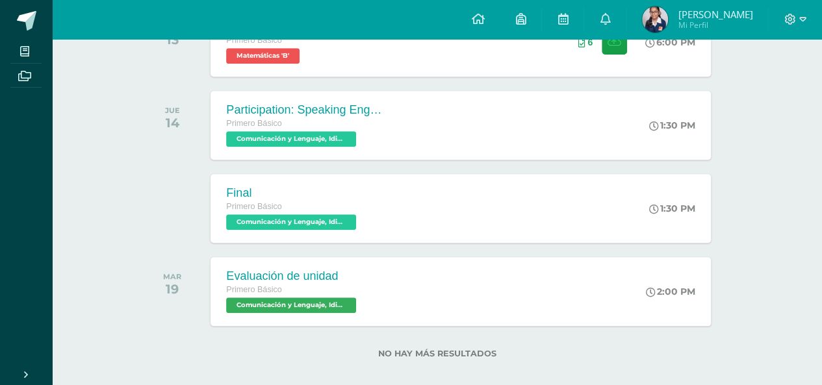
scroll to position [596, 0]
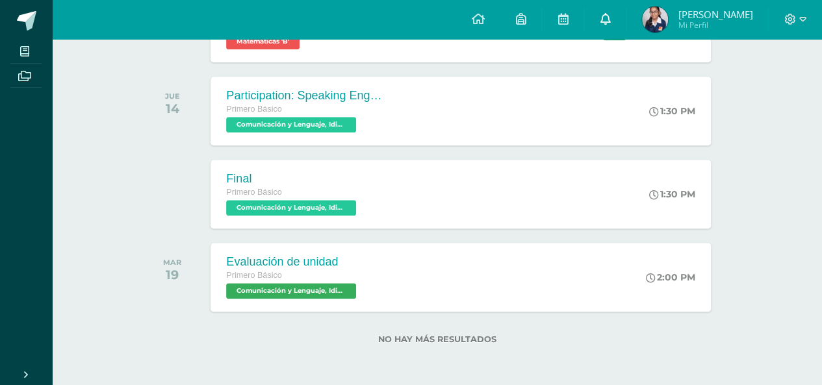
click at [607, 21] on link at bounding box center [605, 19] width 42 height 39
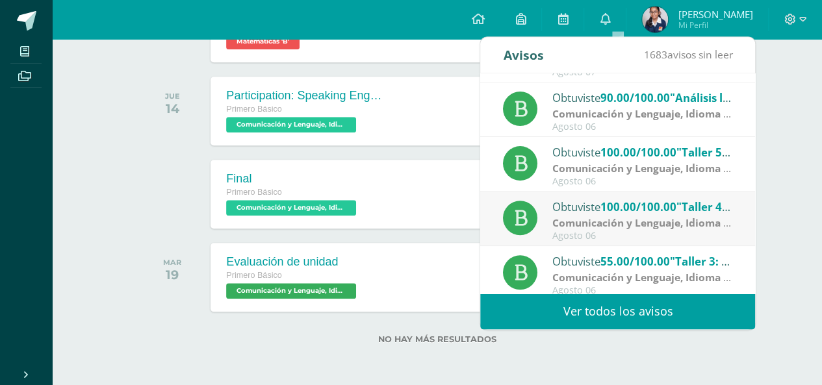
scroll to position [216, 0]
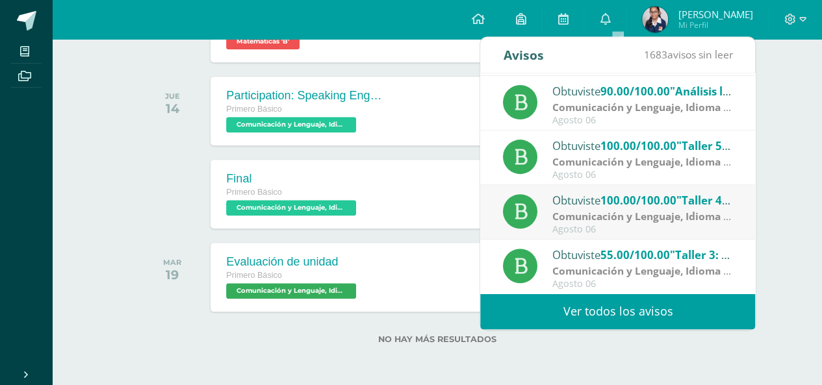
click at [698, 260] on span ""Taller 3: El [PERSON_NAME] Sal"" at bounding box center [758, 255] width 176 height 15
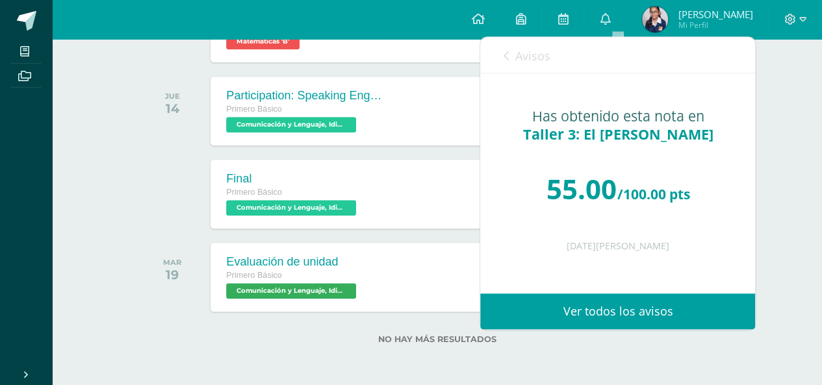
click at [510, 51] on link "Avisos" at bounding box center [526, 55] width 47 height 37
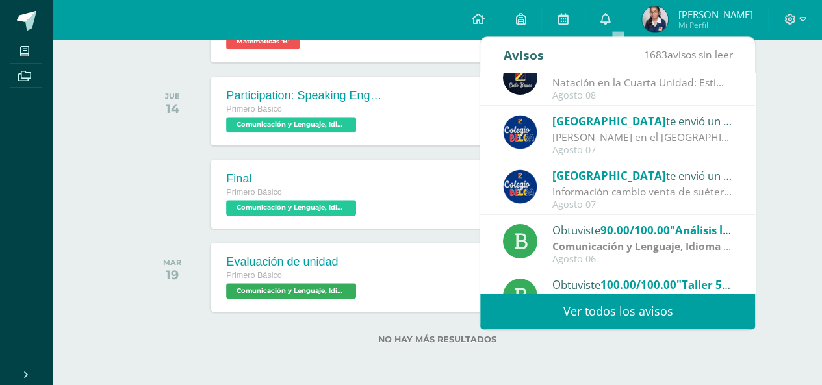
scroll to position [0, 0]
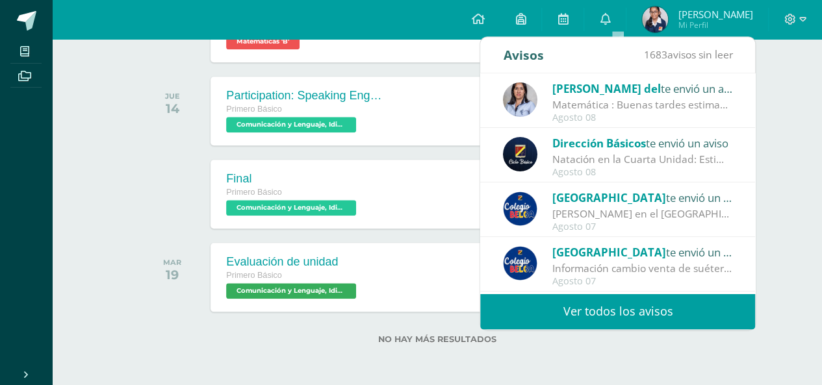
click at [569, 315] on link "Ver todos los avisos" at bounding box center [617, 312] width 275 height 36
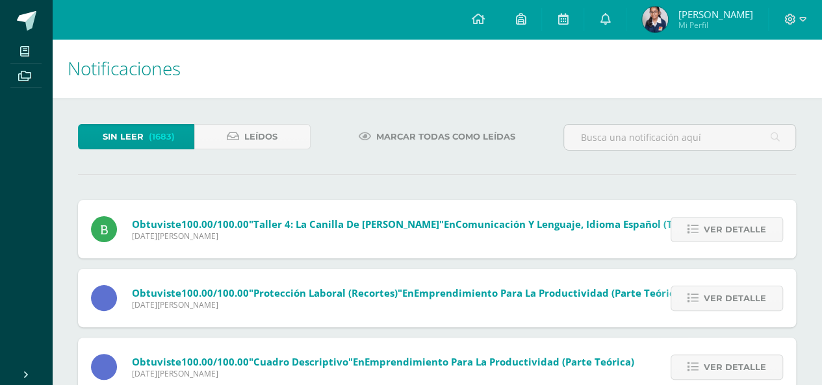
click at [242, 140] on link "Leídos" at bounding box center [252, 136] width 116 height 25
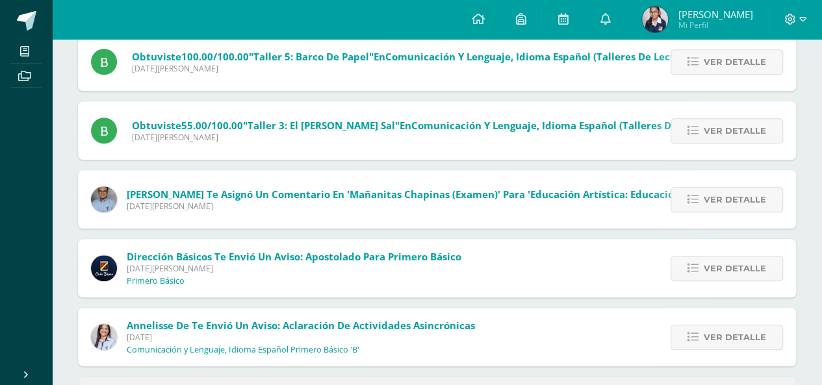
scroll to position [516, 0]
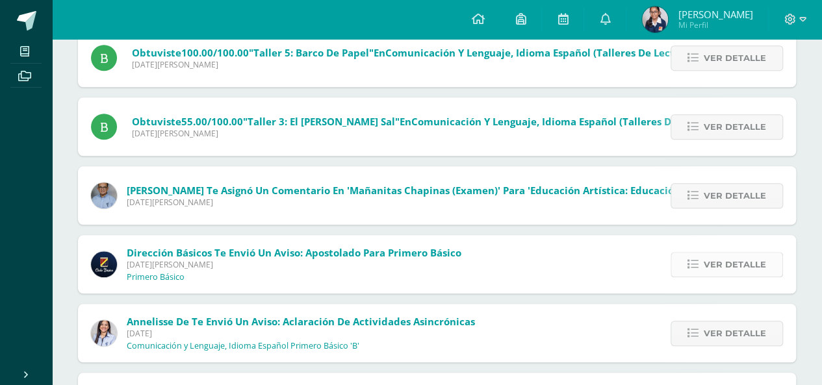
click at [714, 274] on span "Ver detalle" at bounding box center [735, 265] width 62 height 24
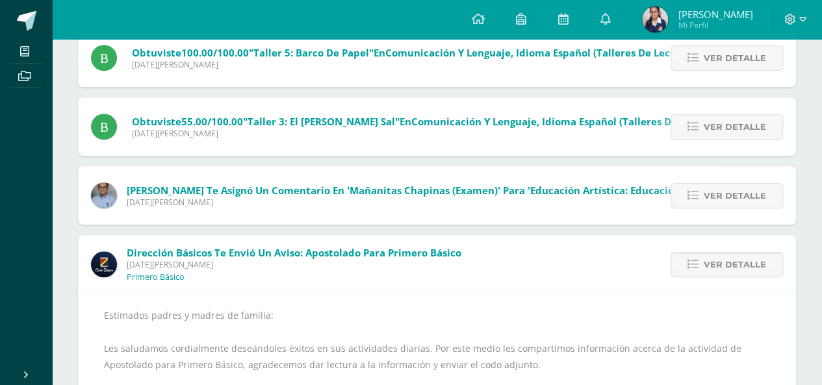
scroll to position [853, 0]
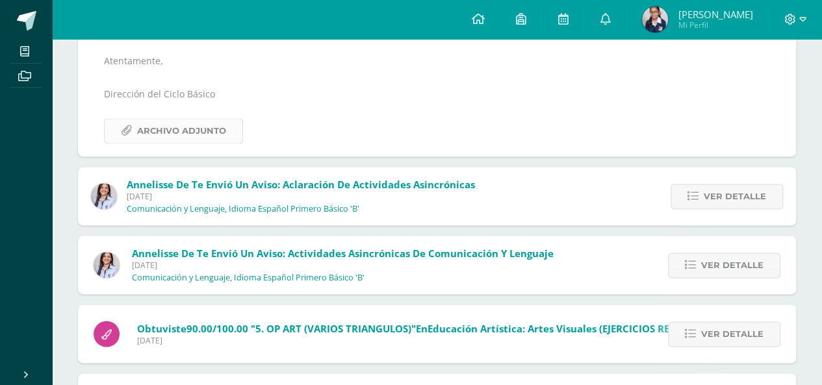
click at [212, 136] on span "Archivo Adjunto" at bounding box center [181, 131] width 89 height 24
